Goal: Transaction & Acquisition: Purchase product/service

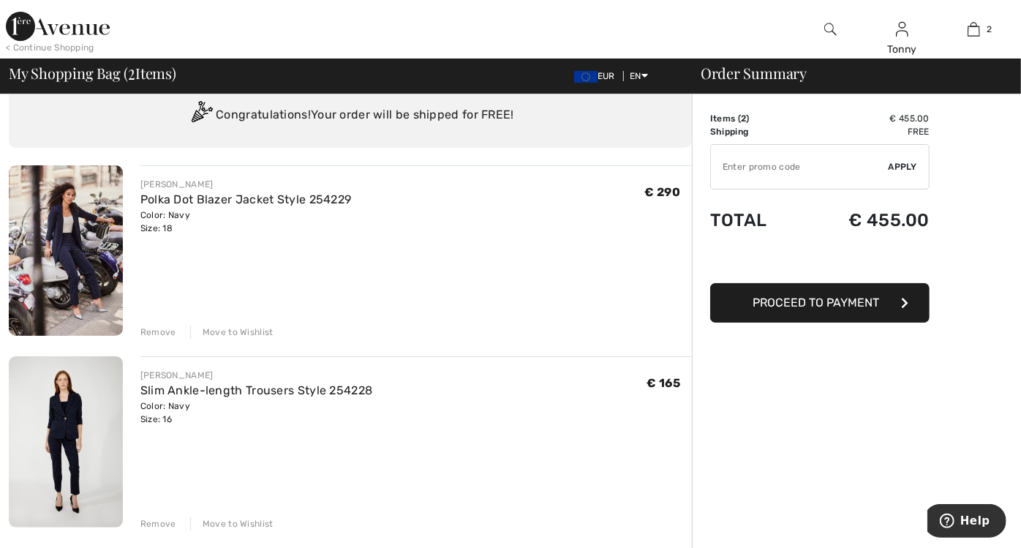
scroll to position [53, 0]
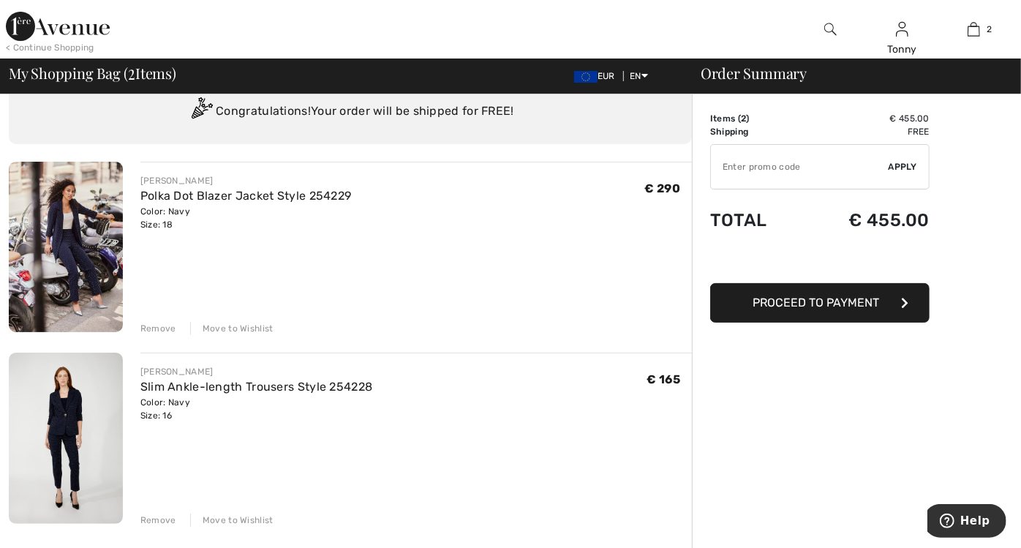
click at [75, 424] on img at bounding box center [66, 437] width 114 height 170
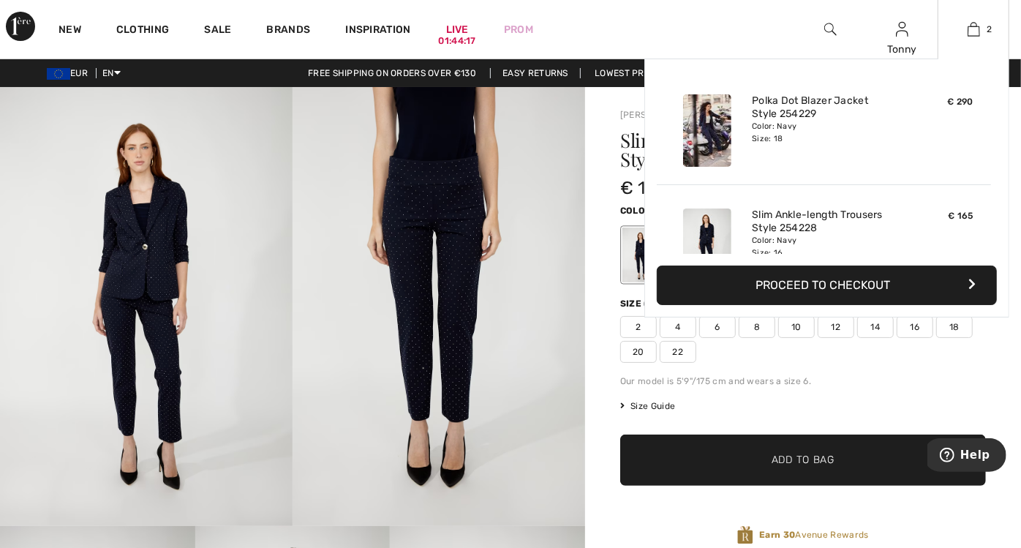
click at [715, 126] on img at bounding box center [707, 130] width 48 height 72
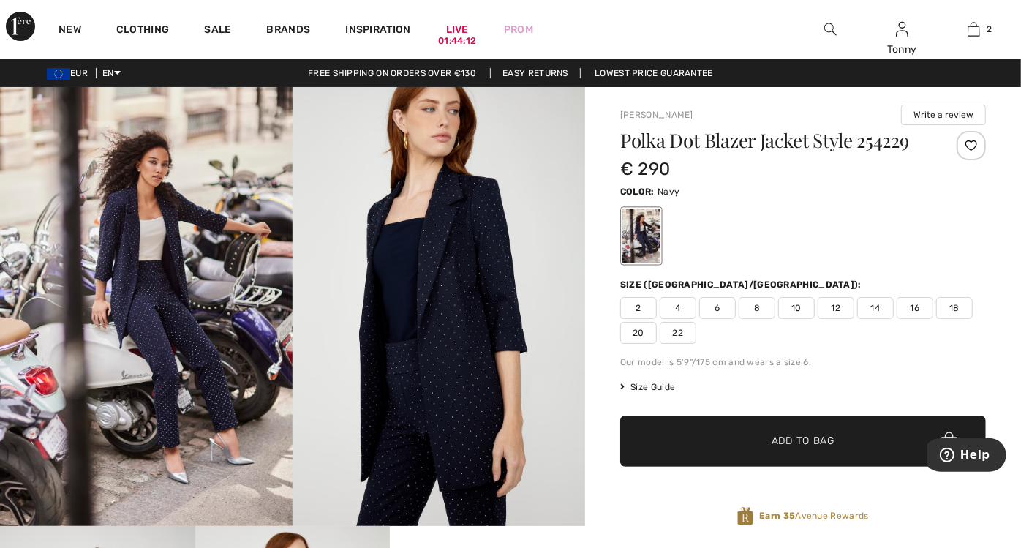
click at [222, 415] on img at bounding box center [146, 306] width 293 height 439
